Goal: Find contact information: Find contact information

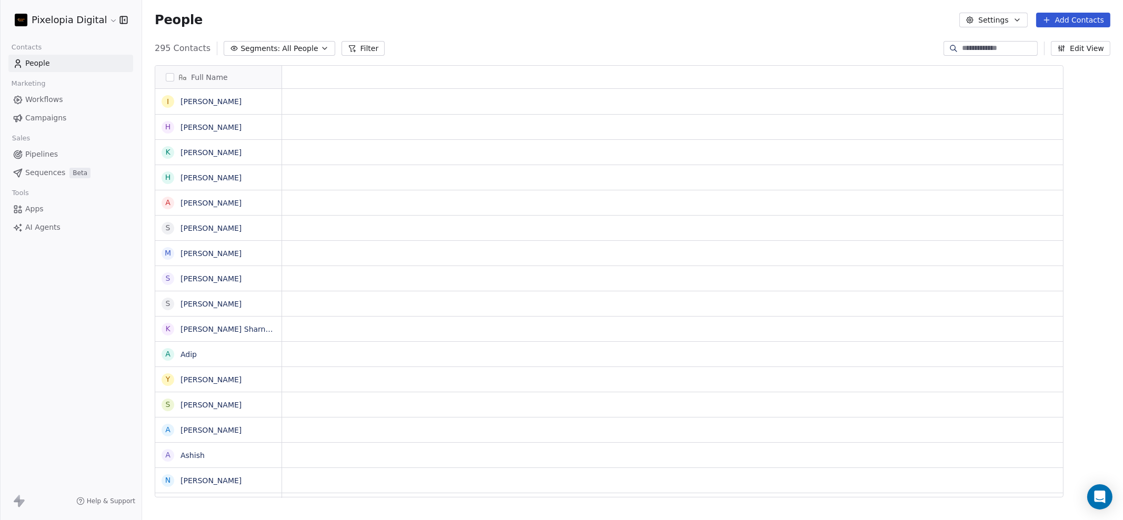
scroll to position [447, 970]
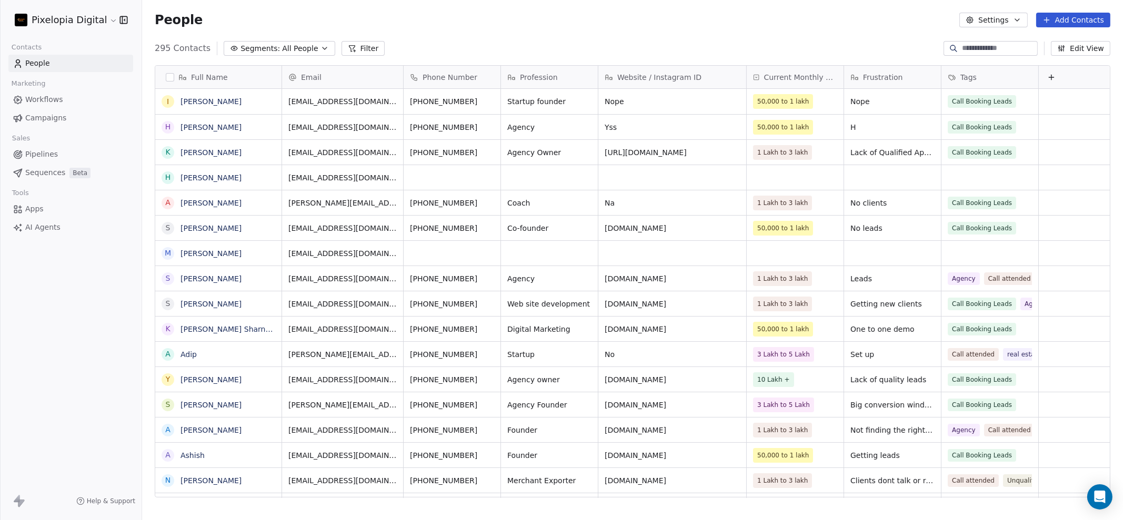
click at [975, 49] on input at bounding box center [999, 48] width 74 height 11
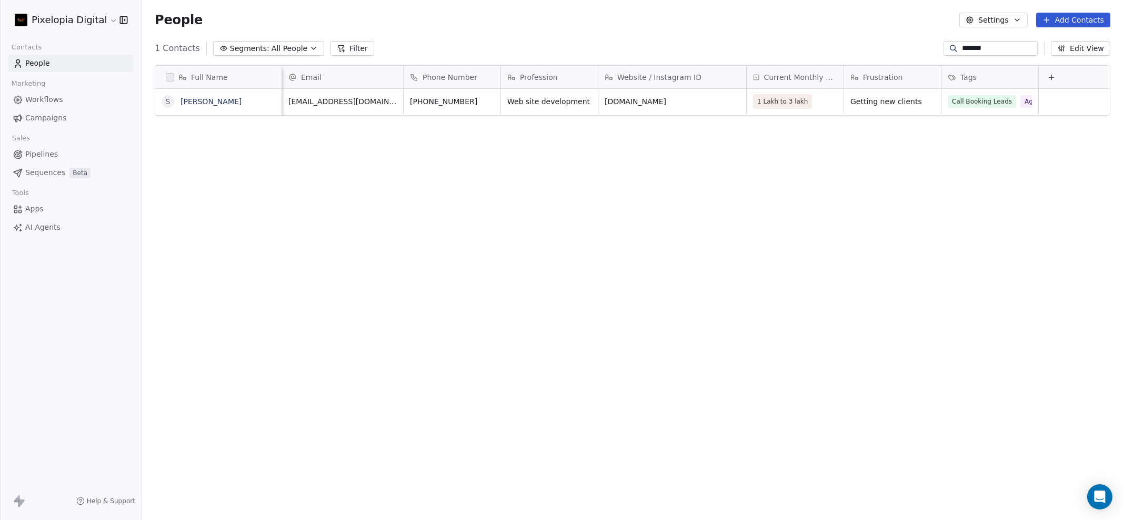
scroll to position [0, 11]
type input "*******"
click at [871, 169] on div "Full Name S Shuchit Email Phone Number Profession Website / Instagram ID Curren…" at bounding box center [632, 286] width 981 height 458
click at [420, 105] on button "grid" at bounding box center [426, 100] width 13 height 13
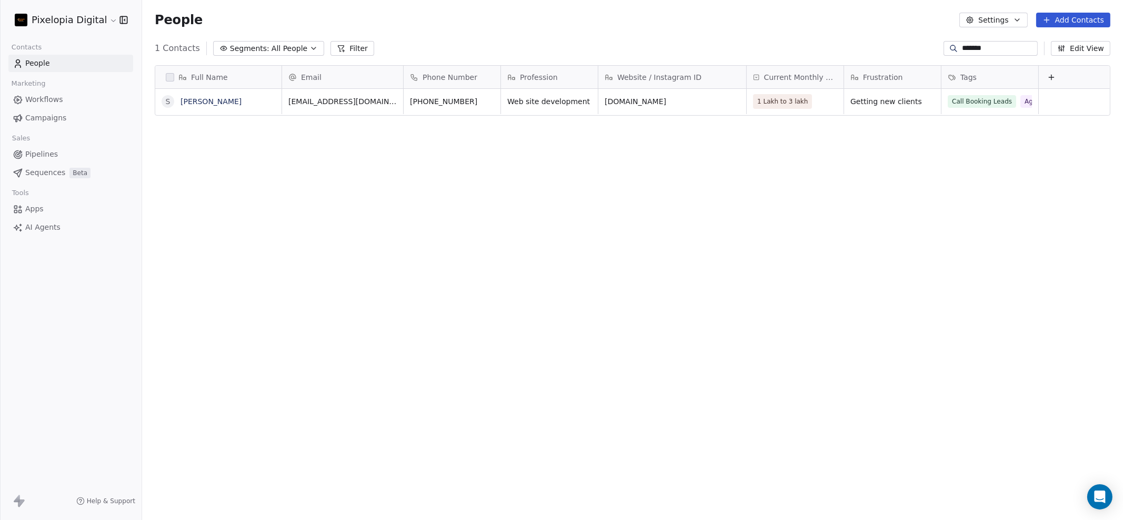
drag, startPoint x: 196, startPoint y: 100, endPoint x: 224, endPoint y: 248, distance: 150.9
click at [226, 275] on div "Full Name S Shuchit Email Phone Number Profession Website / Instagram ID Curren…" at bounding box center [632, 286] width 981 height 458
click at [195, 102] on link "[PERSON_NAME]" at bounding box center [211, 101] width 61 height 8
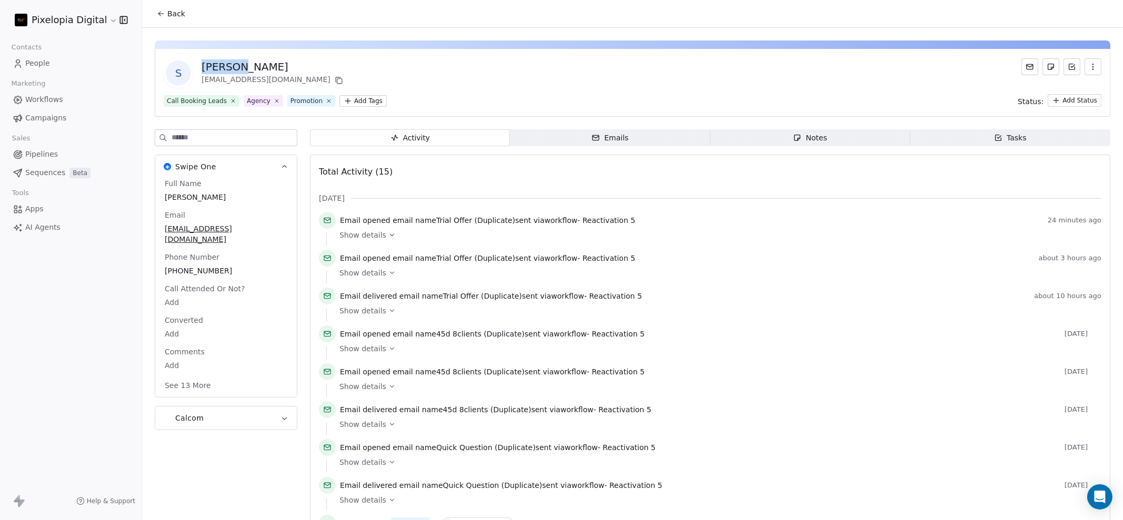
drag, startPoint x: 202, startPoint y: 68, endPoint x: 240, endPoint y: 60, distance: 38.7
click at [240, 60] on div "[PERSON_NAME]" at bounding box center [274, 66] width 144 height 15
copy div "[PERSON_NAME]"
click at [213, 266] on span "[PHONE_NUMBER]" at bounding box center [226, 271] width 123 height 11
drag, startPoint x: 228, startPoint y: 259, endPoint x: 180, endPoint y: 263, distance: 48.5
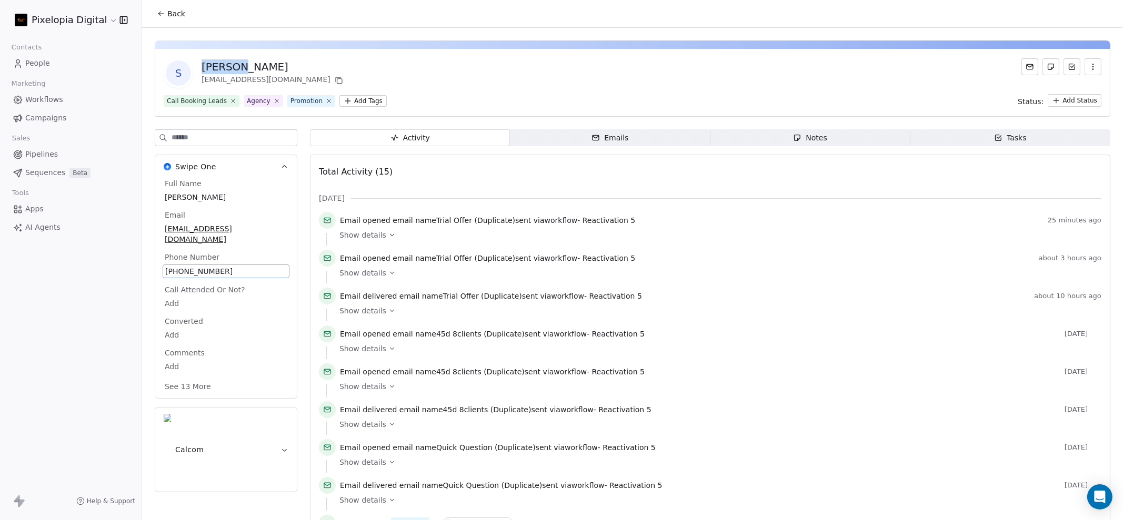
click at [180, 266] on span "[PHONE_NUMBER]" at bounding box center [226, 271] width 122 height 11
drag, startPoint x: 167, startPoint y: 262, endPoint x: 260, endPoint y: 255, distance: 93.4
click at [260, 266] on span "[PHONE_NUMBER]" at bounding box center [226, 271] width 122 height 11
click at [224, 266] on span "[PHONE_NUMBER]" at bounding box center [226, 271] width 122 height 11
click at [213, 266] on span "[PHONE_NUMBER]" at bounding box center [226, 271] width 122 height 11
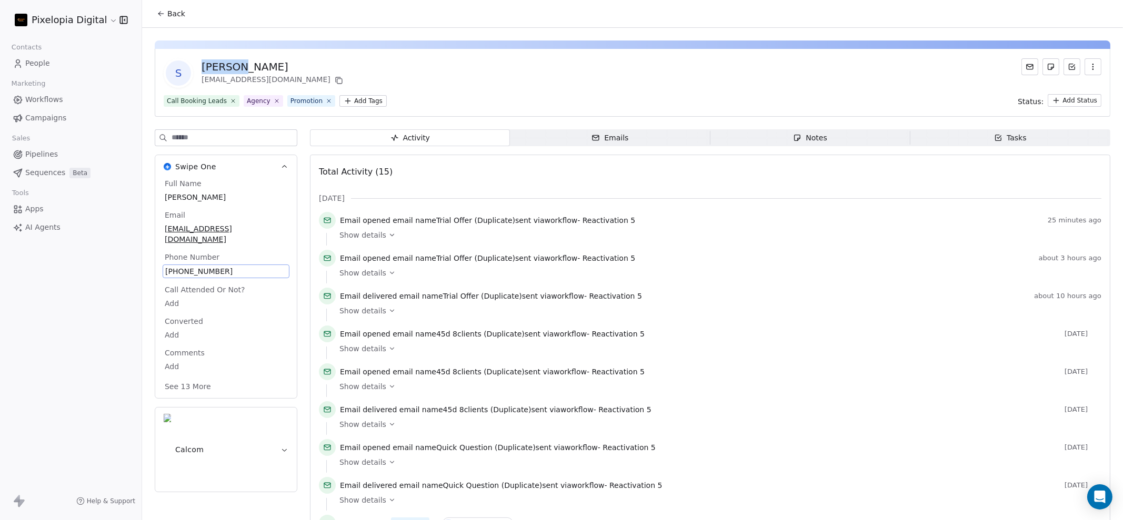
click at [213, 266] on span "[PHONE_NUMBER]" at bounding box center [226, 271] width 122 height 11
drag, startPoint x: 226, startPoint y: 262, endPoint x: 161, endPoint y: 267, distance: 66.0
click at [161, 267] on html "Pixelopia Digital Contacts People Marketing Workflows Campaigns Sales Pipelines…" at bounding box center [561, 260] width 1123 height 520
drag, startPoint x: 226, startPoint y: 266, endPoint x: 163, endPoint y: 269, distance: 62.7
click at [163, 269] on div "**********" at bounding box center [221, 266] width 116 height 25
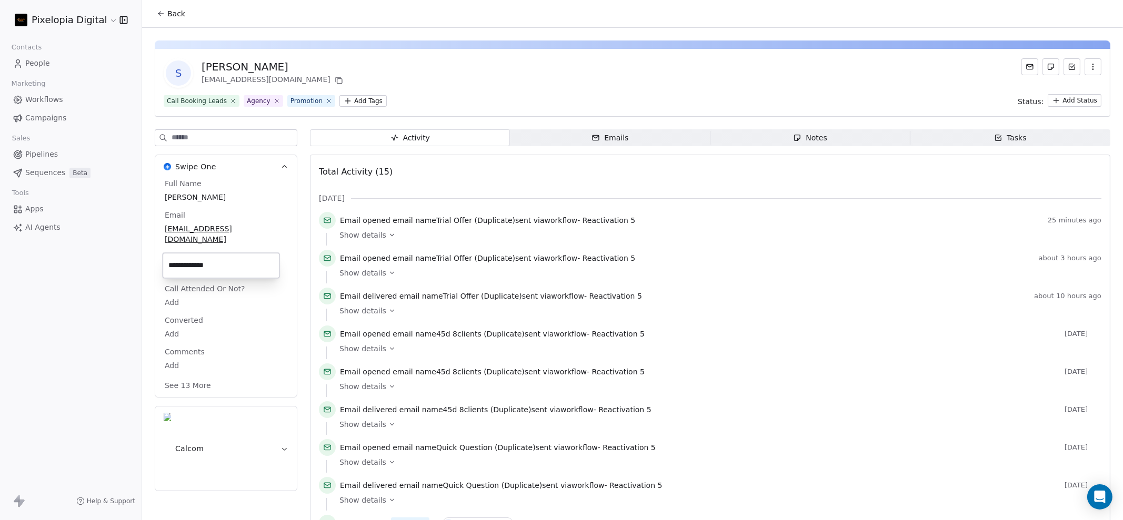
click at [226, 223] on html "Pixelopia Digital Contacts People Marketing Workflows Campaigns Sales Pipelines…" at bounding box center [561, 260] width 1123 height 520
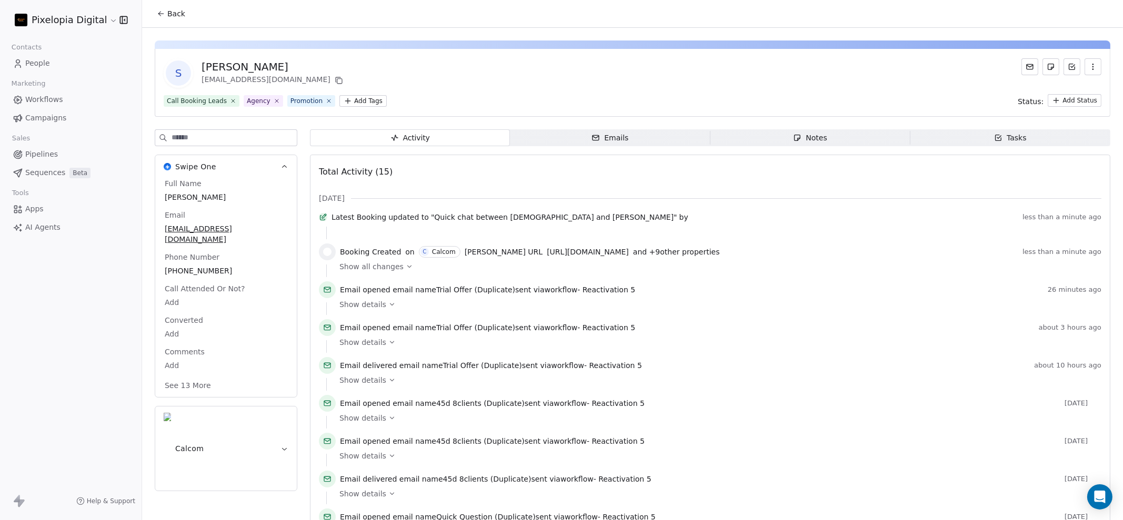
click at [573, 219] on span ""Quick chat between Krishna and Shuchit"" at bounding box center [554, 217] width 246 height 11
click at [299, 193] on div "Swipe One Full Name Shuchit Email shuuchit.handuu@yahoo.com Phone Number +91999…" at bounding box center [633, 492] width 956 height 727
click at [169, 11] on span "Back" at bounding box center [176, 13] width 18 height 11
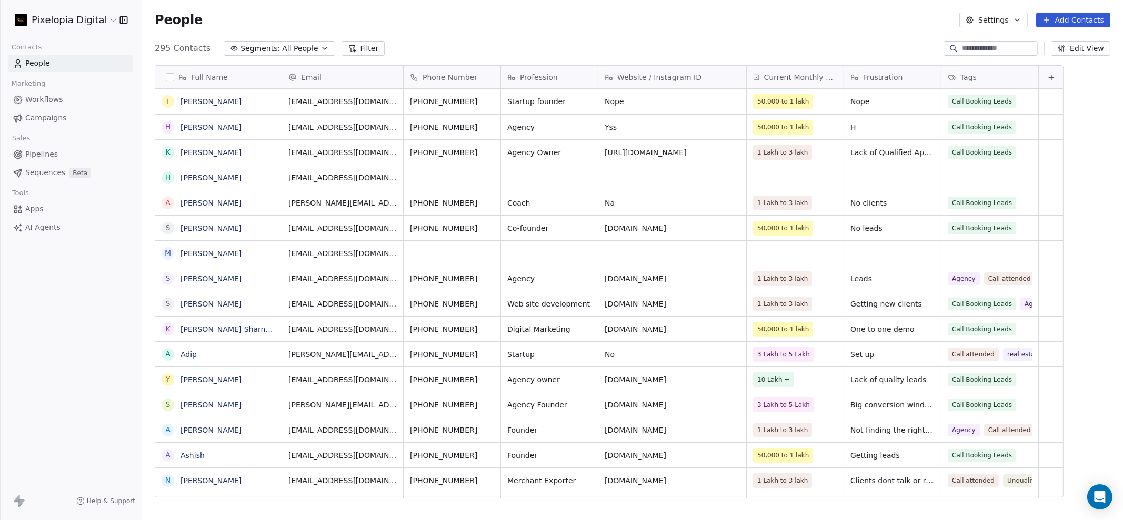
scroll to position [447, 970]
click at [1010, 50] on input at bounding box center [999, 48] width 74 height 11
type input "*******"
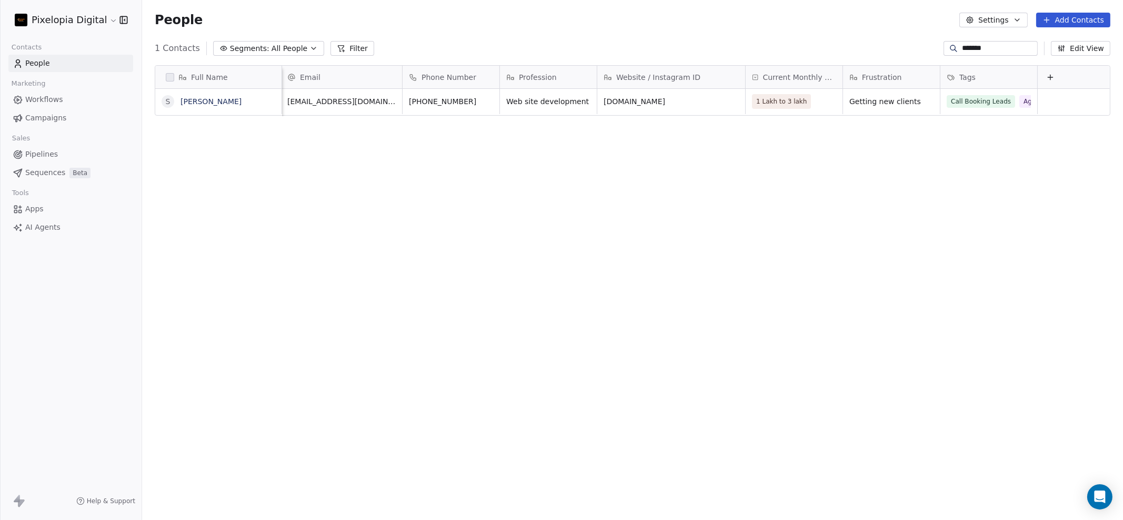
scroll to position [0, 0]
